Goal: Information Seeking & Learning: Learn about a topic

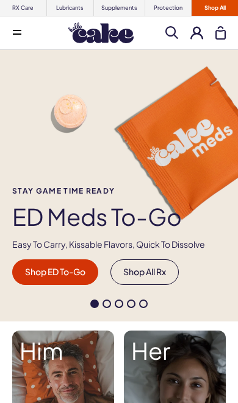
click at [21, 30] on button at bounding box center [17, 33] width 24 height 24
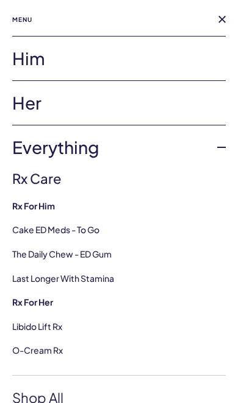
click at [186, 97] on link "Her" at bounding box center [118, 103] width 213 height 44
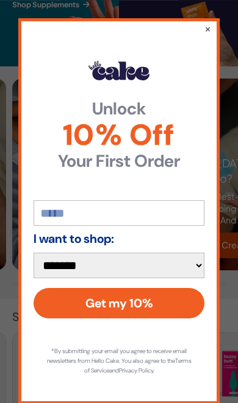
scroll to position [1361, 0]
click at [205, 35] on button "×" at bounding box center [207, 29] width 7 height 12
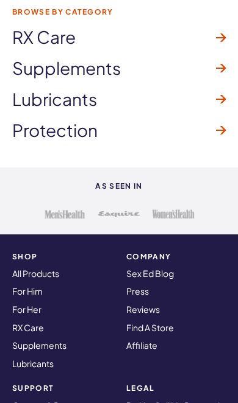
scroll to position [2156, 0]
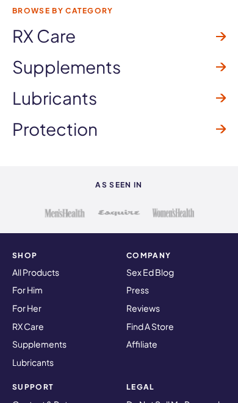
click at [21, 252] on strong "SHOP" at bounding box center [61, 256] width 99 height 8
click at [27, 252] on strong "SHOP" at bounding box center [61, 256] width 99 height 8
click at [24, 267] on link "All Products" at bounding box center [35, 272] width 47 height 11
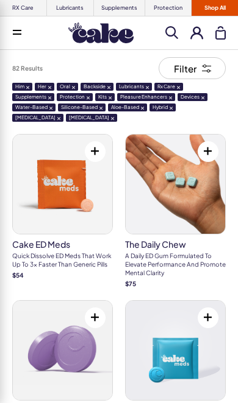
click at [170, 32] on span at bounding box center [171, 32] width 13 height 13
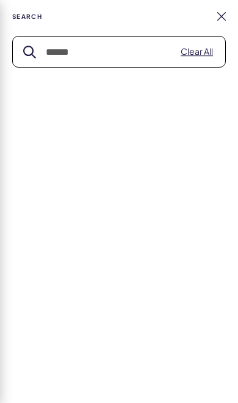
click at [68, 51] on input "text" at bounding box center [119, 52] width 212 height 30
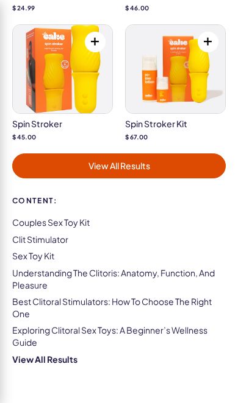
scroll to position [204, 0]
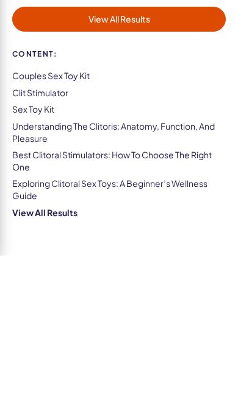
type input "*******"
click at [29, 268] on link "Understanding The Clitoris: Anatomy, Function, And Pleasure" at bounding box center [113, 279] width 202 height 23
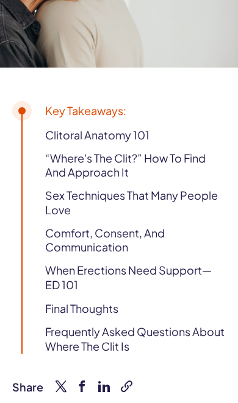
scroll to position [342, 0]
click at [65, 161] on link "“Where's The Clit?” How To Find And Approach It" at bounding box center [135, 165] width 180 height 29
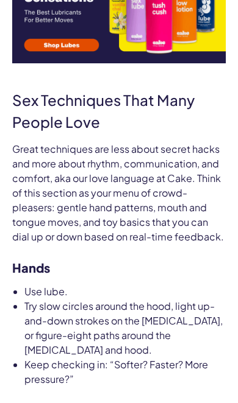
scroll to position [3717, 0]
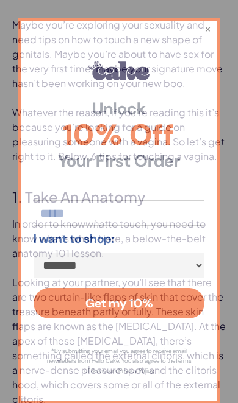
scroll to position [994, 0]
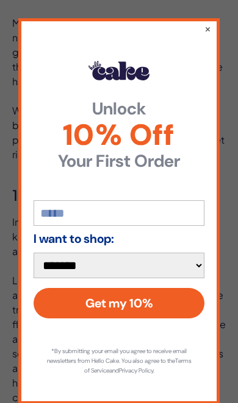
click at [214, 40] on div "**********" at bounding box center [118, 211] width 201 height 386
click at [210, 35] on button "×" at bounding box center [207, 29] width 7 height 12
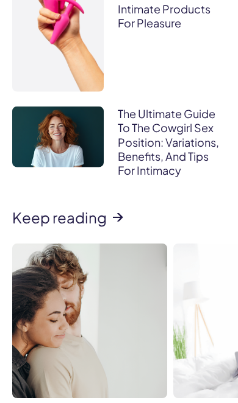
scroll to position [5137, 0]
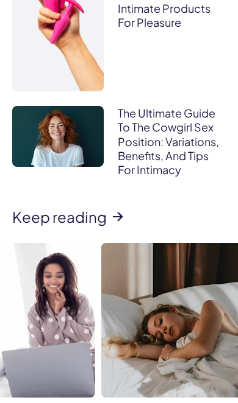
click at [95, 243] on img at bounding box center [17, 320] width 155 height 155
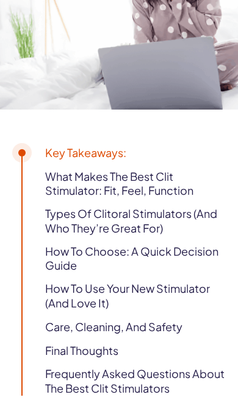
scroll to position [298, 0]
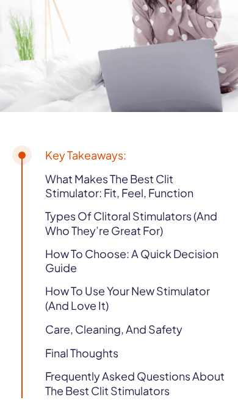
click at [161, 189] on link "What Makes The Best Clit Stimulator: Fit, Feel, Function" at bounding box center [135, 186] width 180 height 29
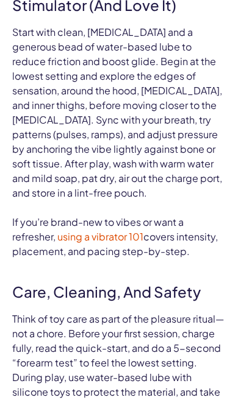
scroll to position [4254, 0]
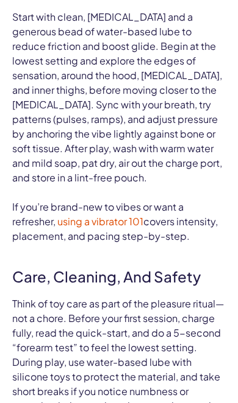
click at [122, 215] on span "using a vibrator 101" at bounding box center [100, 221] width 86 height 13
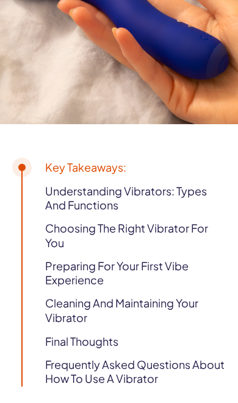
scroll to position [286, 0]
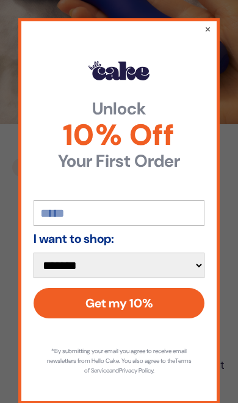
click at [210, 35] on button "×" at bounding box center [207, 29] width 7 height 12
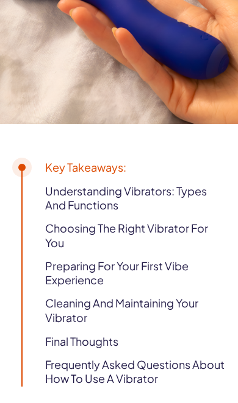
click at [155, 267] on link "Preparing For Your First Vibe Experience" at bounding box center [135, 273] width 180 height 29
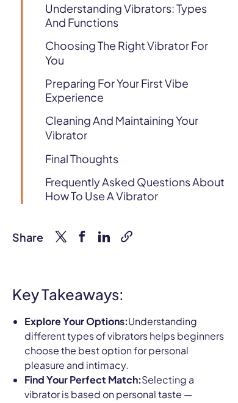
scroll to position [0, 0]
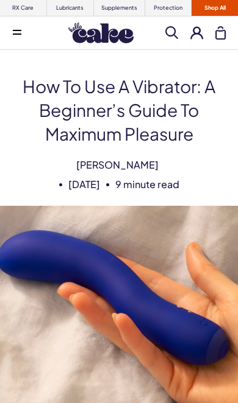
click at [175, 29] on span at bounding box center [171, 32] width 13 height 13
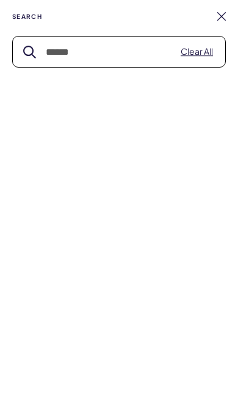
click at [57, 52] on input "text" at bounding box center [119, 52] width 212 height 30
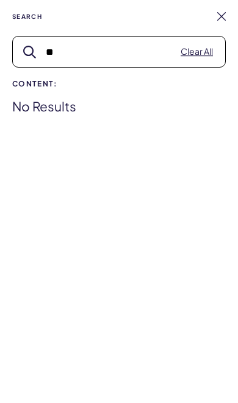
type input "*"
click at [78, 49] on input "**********" at bounding box center [119, 52] width 212 height 30
click at [78, 48] on input "**********" at bounding box center [119, 52] width 212 height 30
click at [63, 49] on input "*******" at bounding box center [119, 52] width 212 height 30
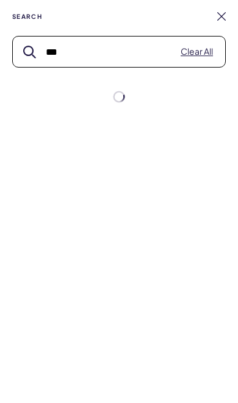
type input "*"
click at [29, 52] on button "submit" at bounding box center [29, 52] width 13 height 13
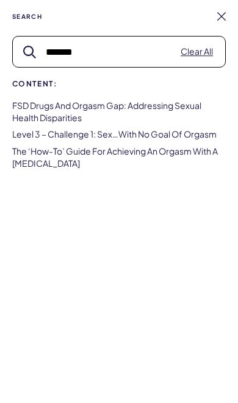
type input "******"
click at [180, 150] on link "The ‘How-to’ Guide for Achieving an Orgasm with a Vulva" at bounding box center [114, 157] width 205 height 23
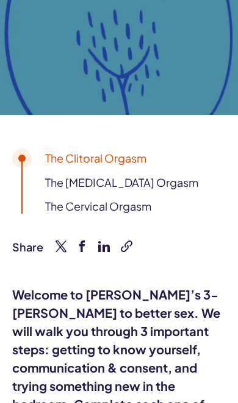
scroll to position [294, 0]
click at [135, 161] on link "the clitoral orgasm" at bounding box center [95, 158] width 101 height 14
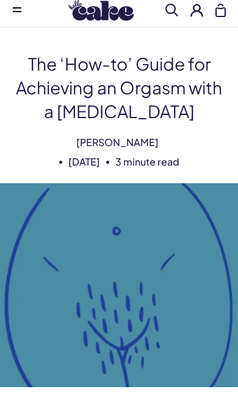
scroll to position [0, 0]
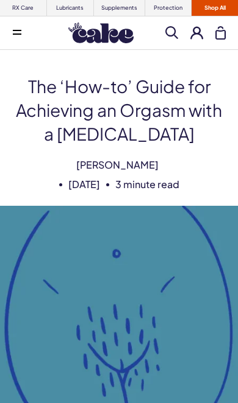
click at [18, 37] on button at bounding box center [17, 33] width 24 height 24
